Goal: Task Accomplishment & Management: Manage account settings

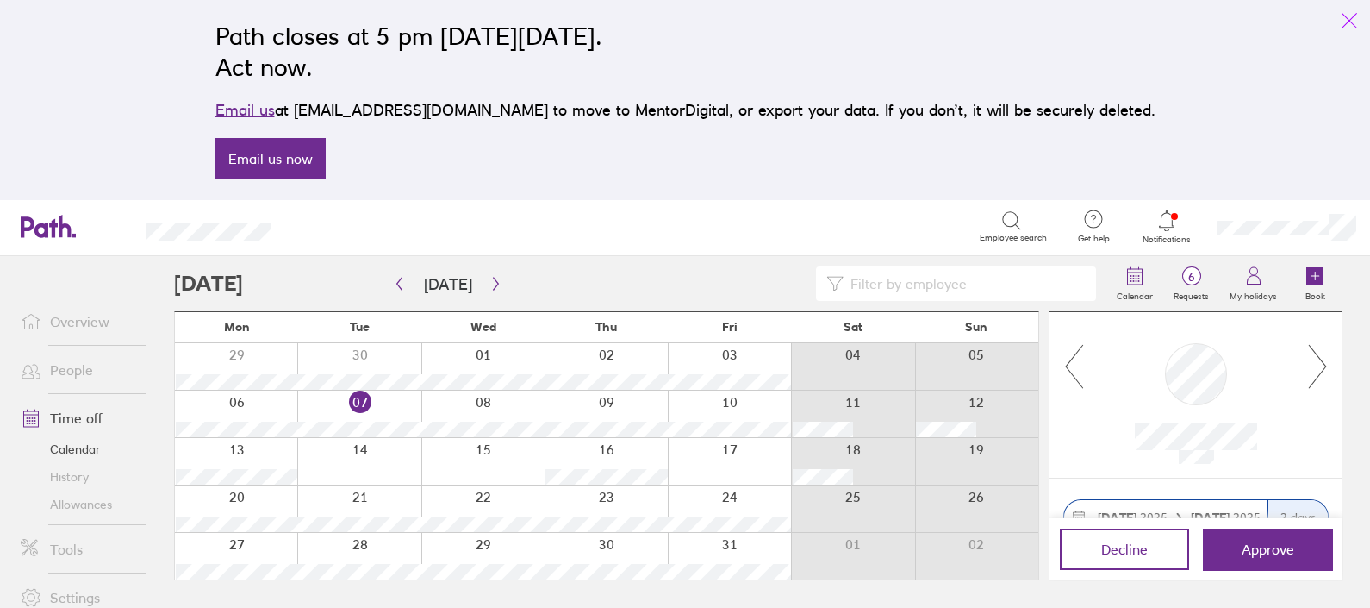
click at [1347, 18] on icon "link" at bounding box center [1350, 21] width 14 height 14
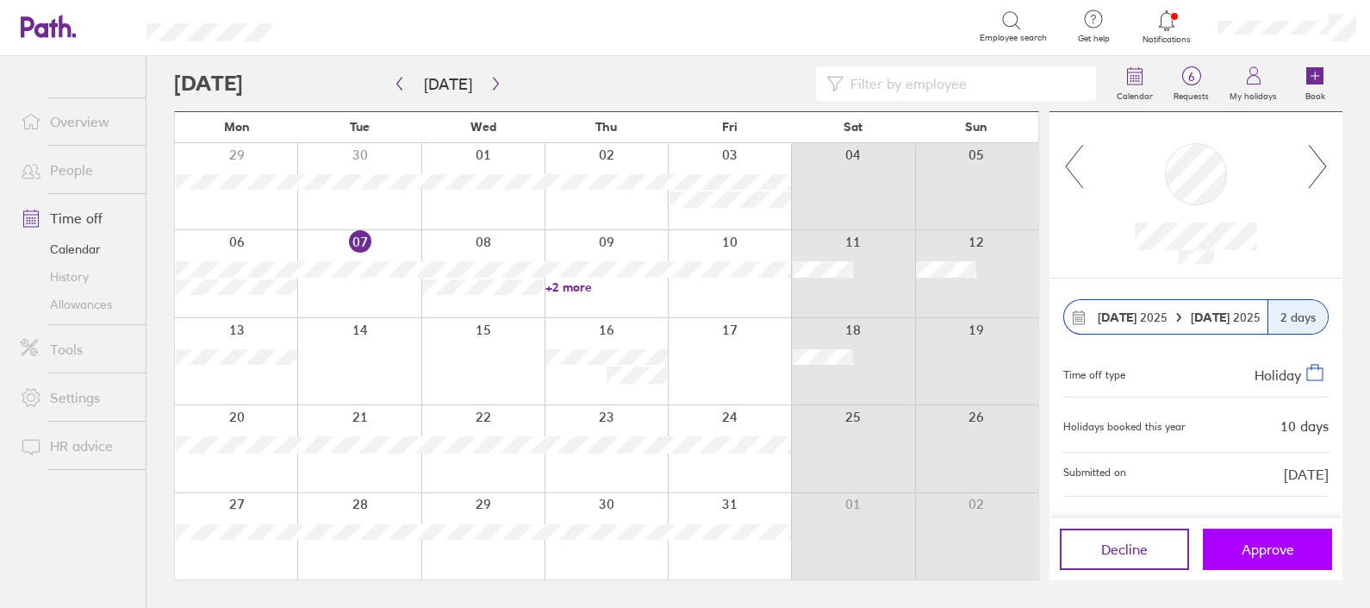
click at [1260, 547] on span "Approve" at bounding box center [1268, 549] width 53 height 16
click at [1254, 535] on button "Approve" at bounding box center [1267, 548] width 129 height 41
click at [1320, 165] on icon at bounding box center [1318, 166] width 22 height 47
